Goal: Information Seeking & Learning: Learn about a topic

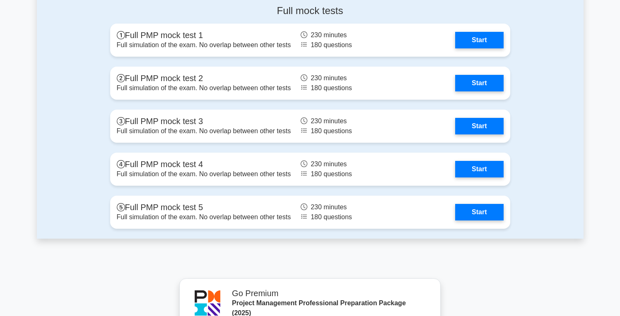
scroll to position [2374, 0]
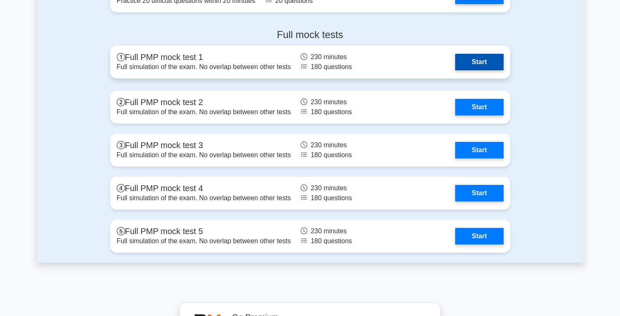
click at [455, 70] on link "Start" at bounding box center [479, 62] width 48 height 17
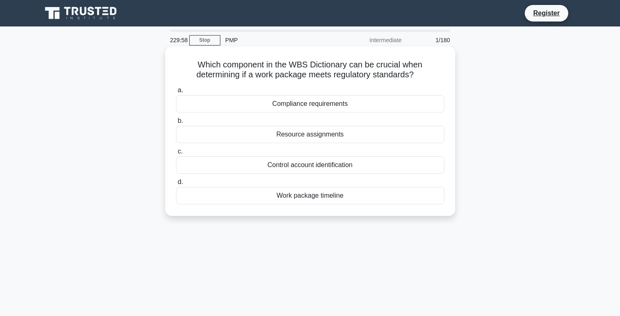
click at [295, 193] on div "Work package timeline" at bounding box center [310, 195] width 268 height 17
click at [176, 185] on input "d. Work package timeline" at bounding box center [176, 182] width 0 height 5
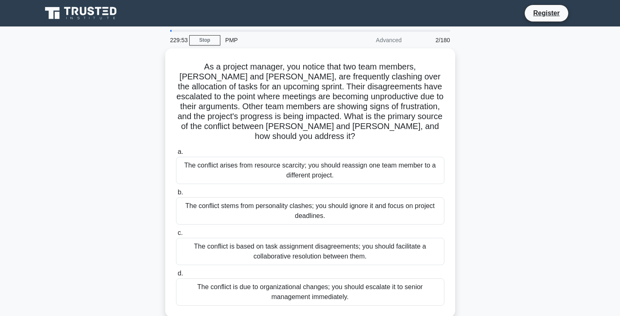
click at [423, 31] on div at bounding box center [310, 31] width 280 height 2
